Goal: Task Accomplishment & Management: Use online tool/utility

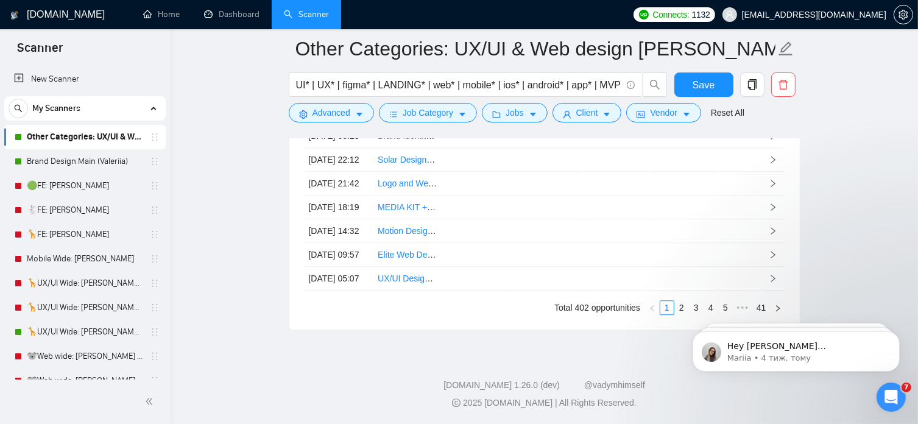
scroll to position [3478, 0]
click at [88, 138] on link "Other Categories: UX/UI & Web design [PERSON_NAME]" at bounding box center [85, 137] width 116 height 24
click at [102, 138] on link "Other Categories: UX/UI & Web design [PERSON_NAME]" at bounding box center [85, 137] width 116 height 24
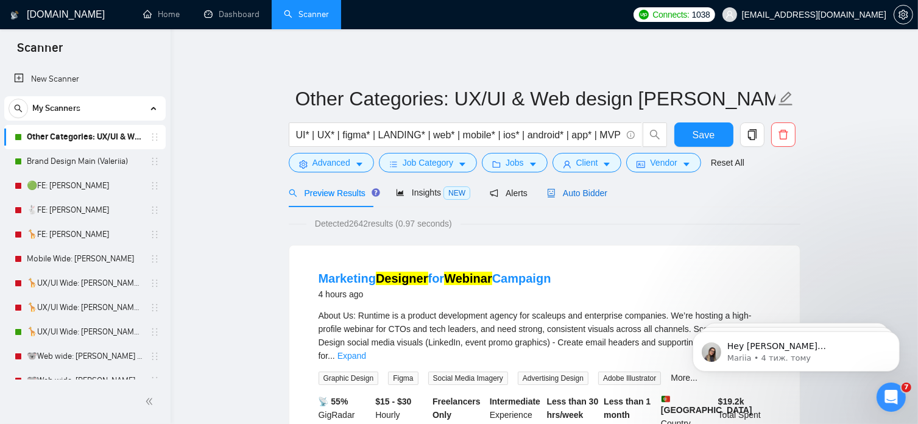
click at [584, 194] on span "Auto Bidder" at bounding box center [577, 193] width 60 height 10
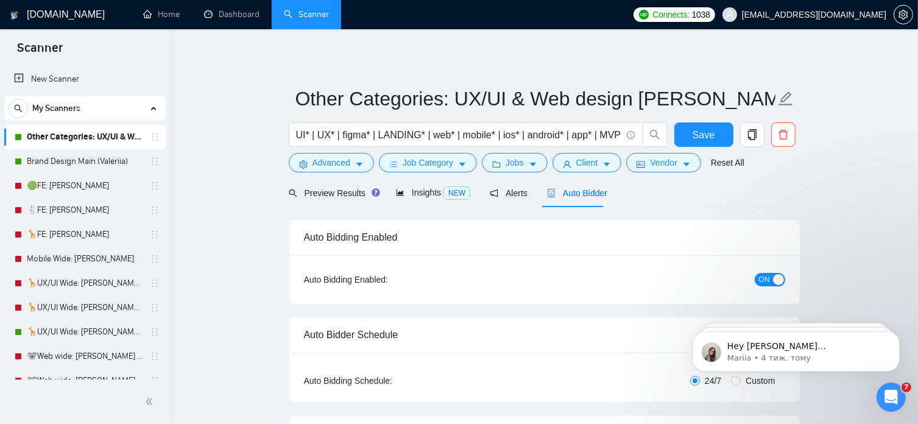
radio input "false"
radio input "true"
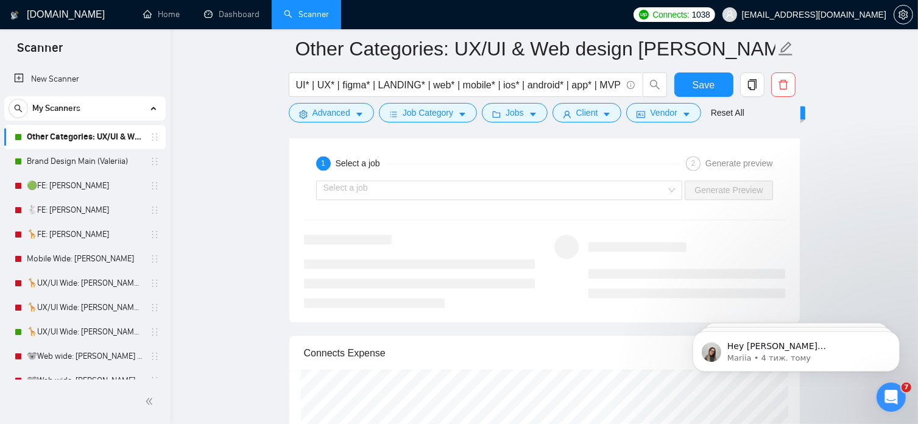
scroll to position [2518, 0]
click at [676, 186] on div "Select a job" at bounding box center [499, 188] width 367 height 19
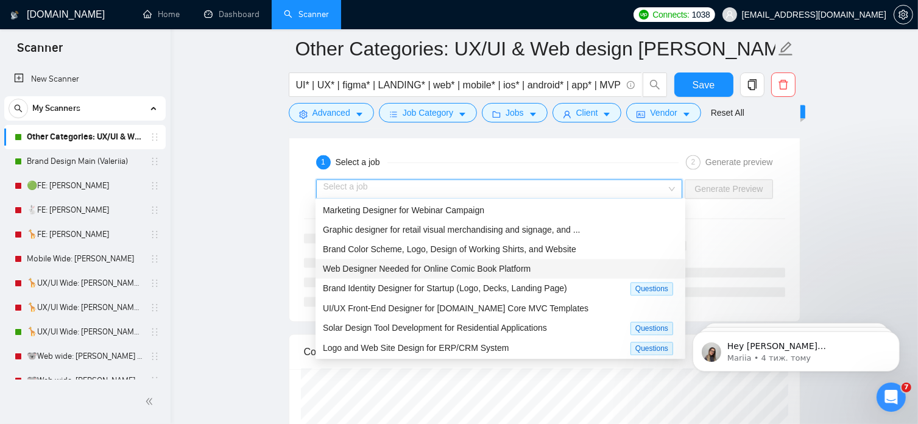
click at [520, 269] on span "Web Designer Needed for Online Comic Book Platform" at bounding box center [427, 269] width 208 height 10
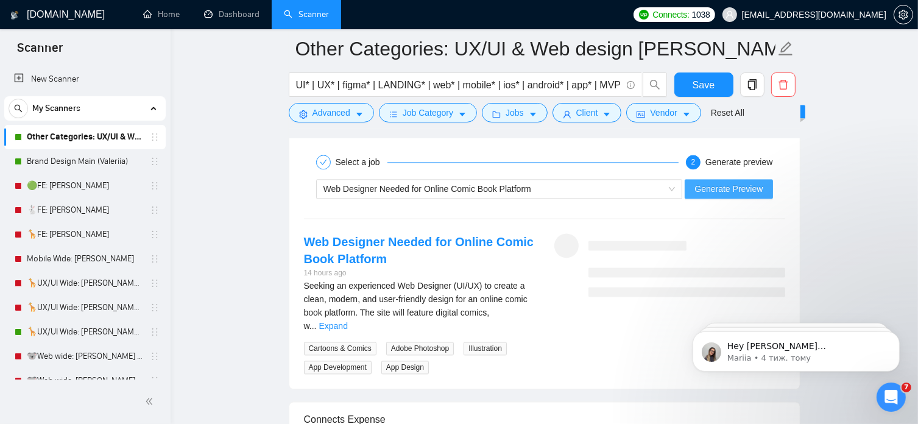
click at [718, 185] on span "Generate Preview" at bounding box center [728, 188] width 68 height 13
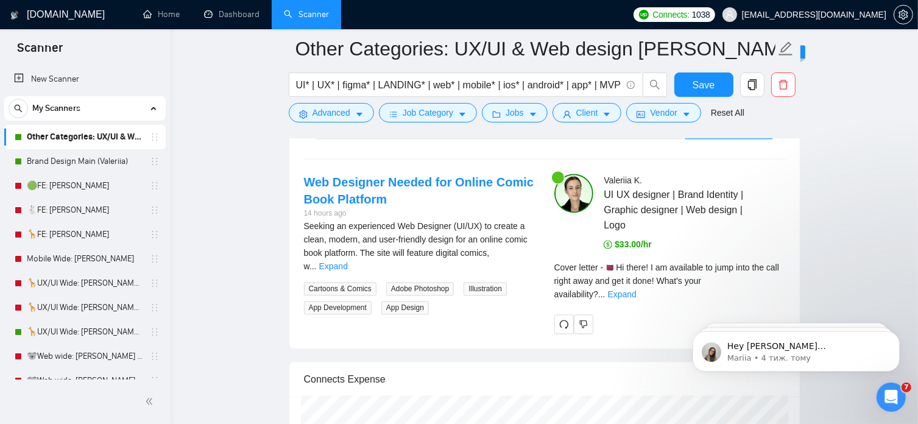
scroll to position [2579, 0]
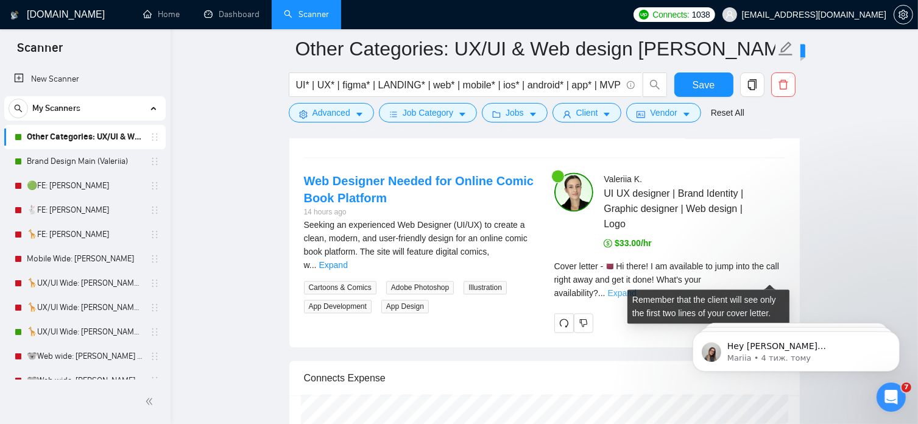
click at [637, 288] on link "Expand" at bounding box center [622, 293] width 29 height 10
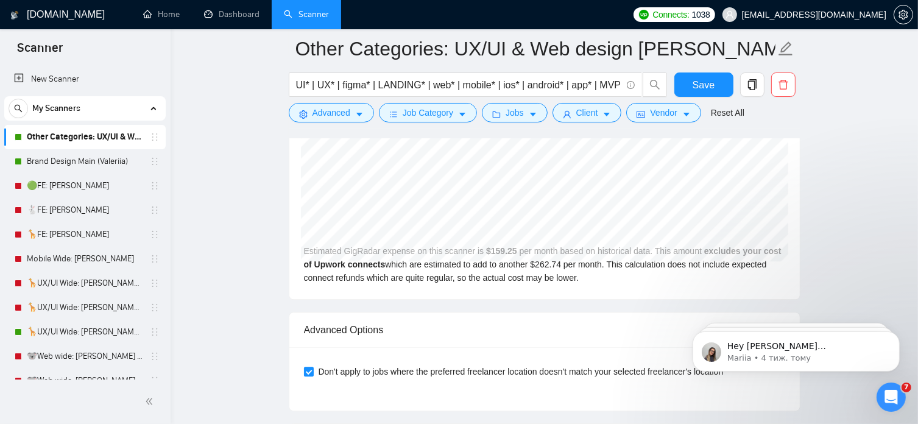
scroll to position [3115, 0]
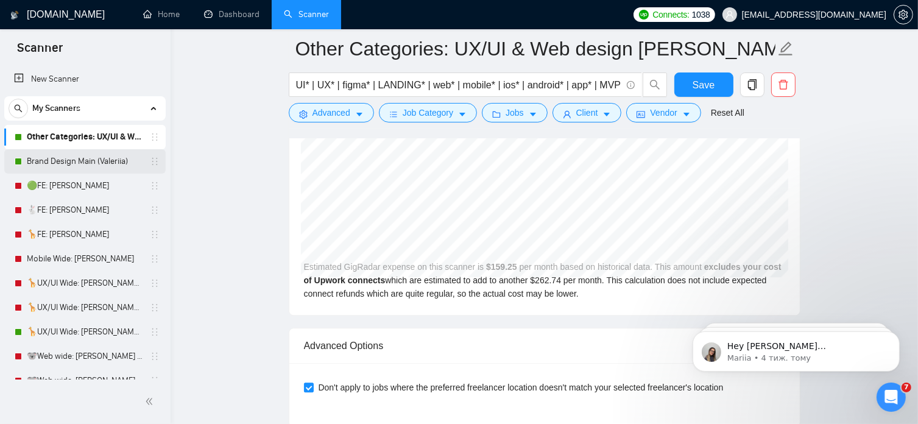
click at [56, 164] on link "Brand Design Main (Valeriia)" at bounding box center [85, 161] width 116 height 24
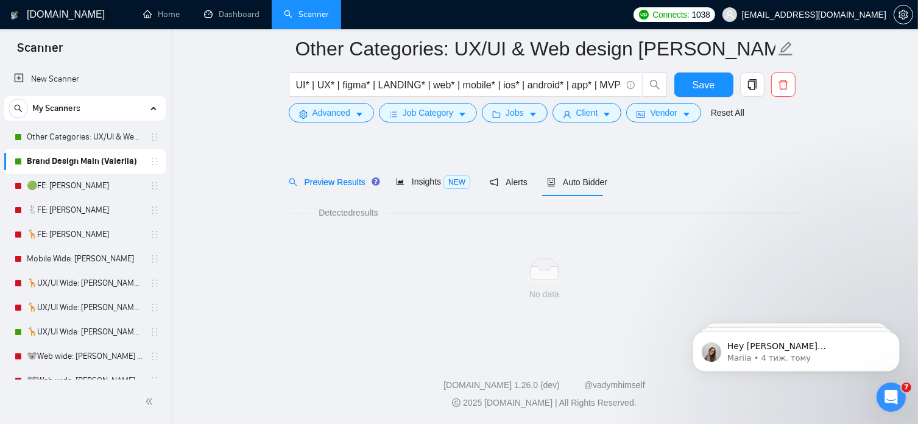
scroll to position [21, 0]
